Goal: Task Accomplishment & Management: Manage account settings

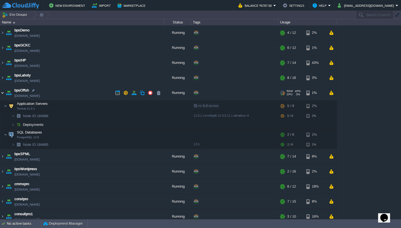
click at [3, 94] on img at bounding box center [2, 92] width 4 height 15
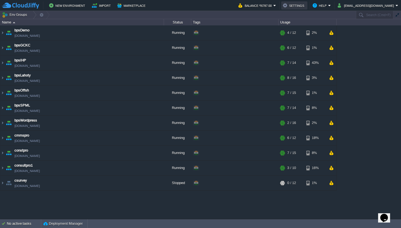
click at [302, 6] on button "Settings" at bounding box center [294, 5] width 23 height 7
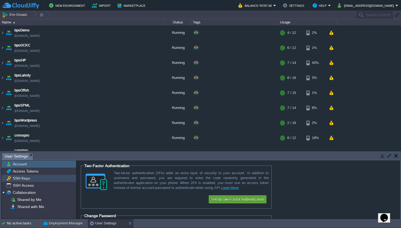
click at [28, 178] on span "SSH Keys" at bounding box center [21, 178] width 19 height 5
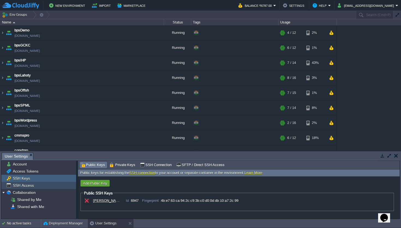
click at [31, 186] on span "SSH Access" at bounding box center [23, 185] width 23 height 5
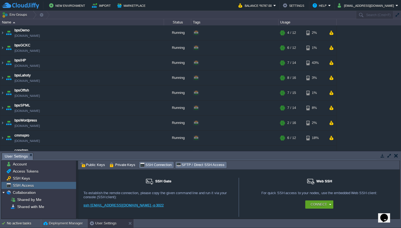
click at [198, 168] on span "SFTP / Direct SSH Access" at bounding box center [200, 165] width 48 height 6
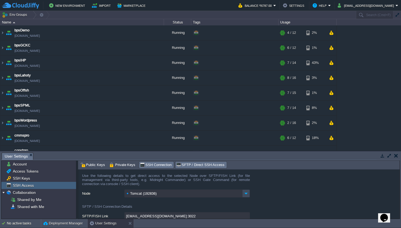
click at [166, 167] on span "SSH Connection" at bounding box center [156, 165] width 32 height 6
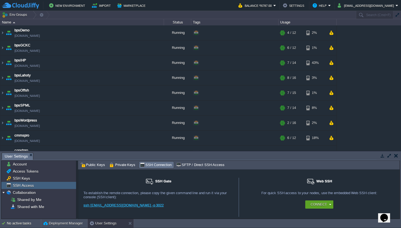
scroll to position [23, 0]
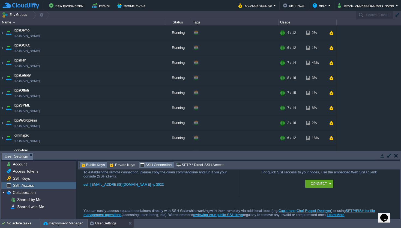
click at [94, 167] on span "Public Keys" at bounding box center [92, 165] width 25 height 6
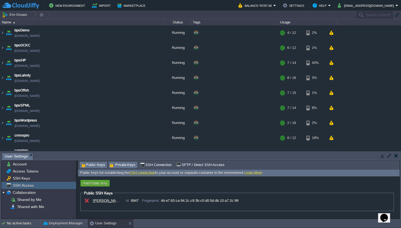
click at [114, 162] on span "Private Keys" at bounding box center [123, 165] width 26 height 6
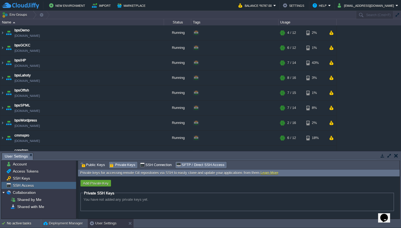
click at [187, 164] on span "SFTP / Direct SSH Access" at bounding box center [200, 165] width 48 height 6
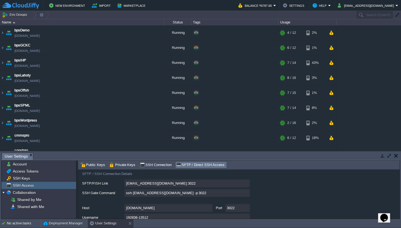
scroll to position [32, 0]
click at [155, 165] on span "SSH Connection" at bounding box center [156, 165] width 32 height 6
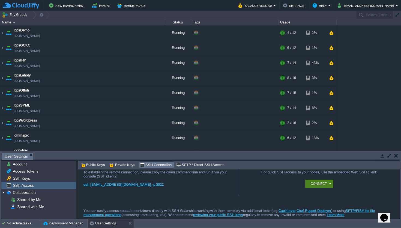
click at [318, 182] on button "Connect" at bounding box center [319, 183] width 16 height 5
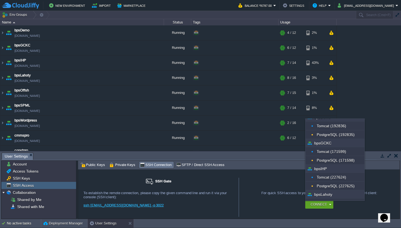
scroll to position [0, 0]
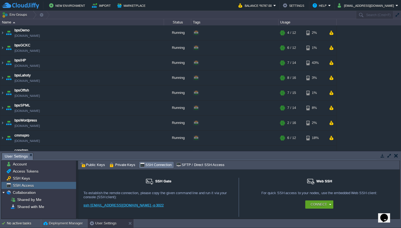
click at [397, 158] on td at bounding box center [395, 155] width 7 height 7
